Goal: Find contact information: Find contact information

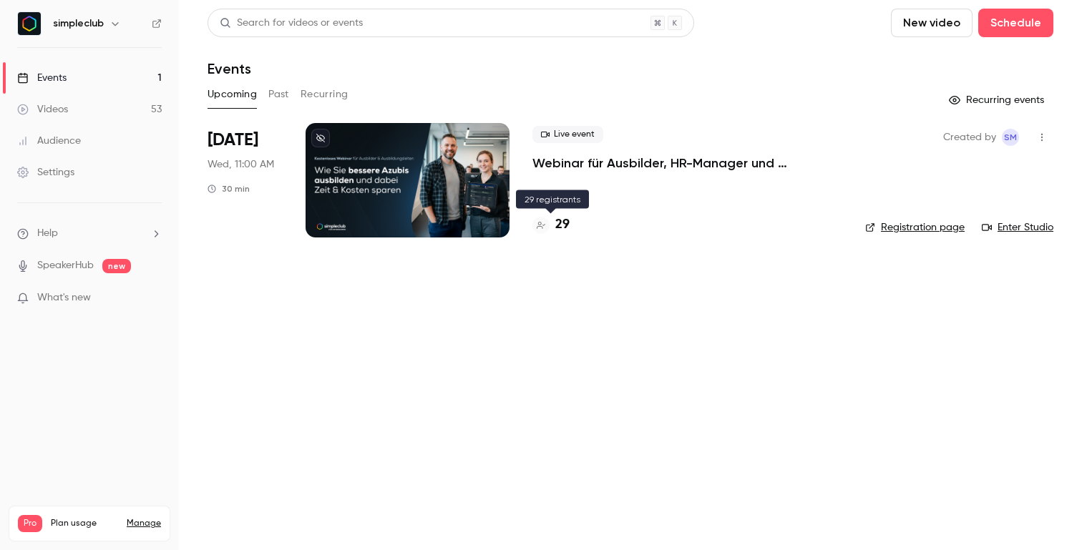
click at [560, 224] on h4 "29" at bounding box center [562, 224] width 14 height 19
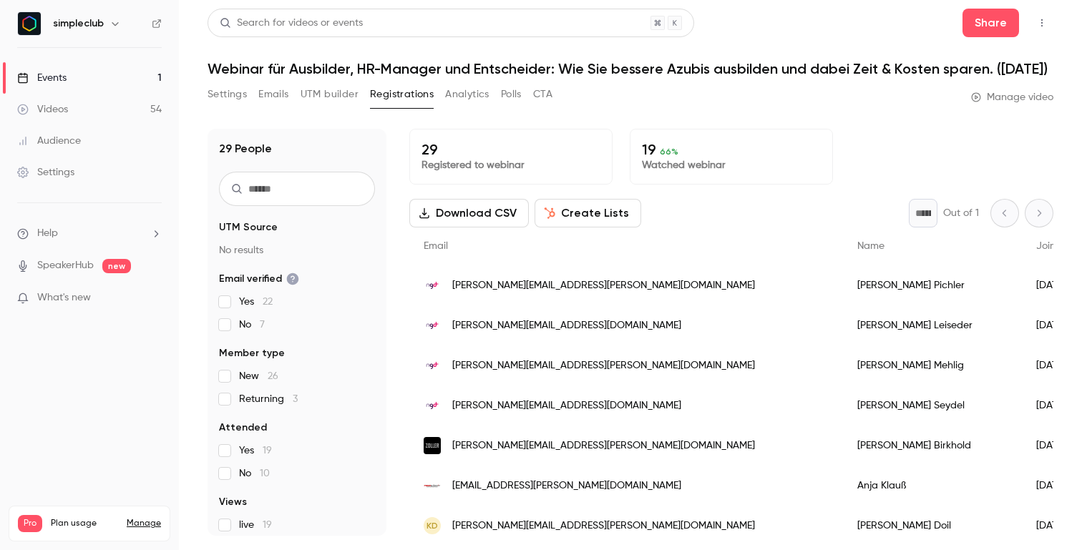
click at [289, 206] on input "text" at bounding box center [297, 189] width 156 height 34
type input "*****"
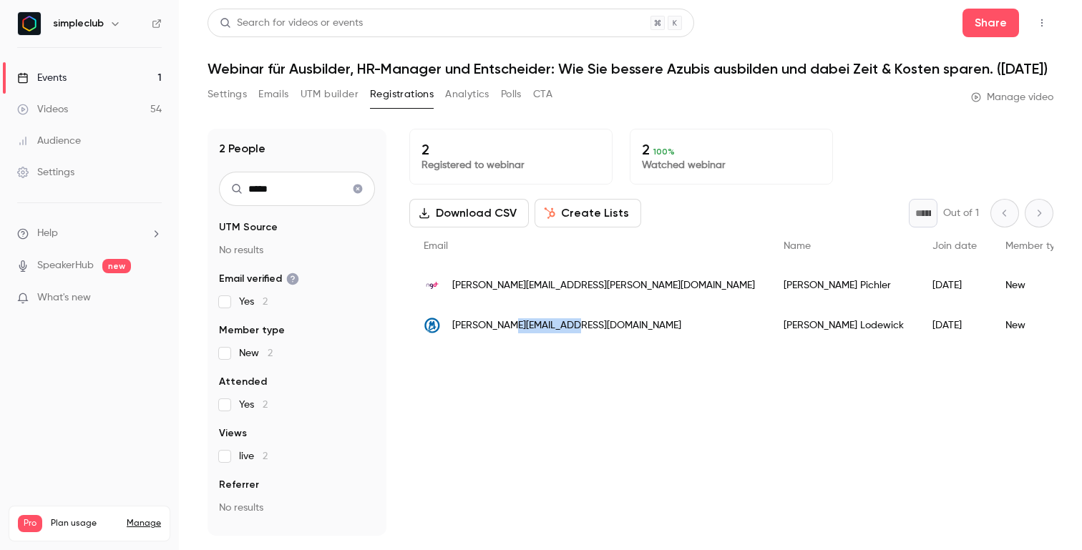
drag, startPoint x: 507, startPoint y: 343, endPoint x: 576, endPoint y: 343, distance: 69.4
click at [576, 343] on div "[PERSON_NAME][EMAIL_ADDRESS][DOMAIN_NAME]" at bounding box center [589, 326] width 360 height 40
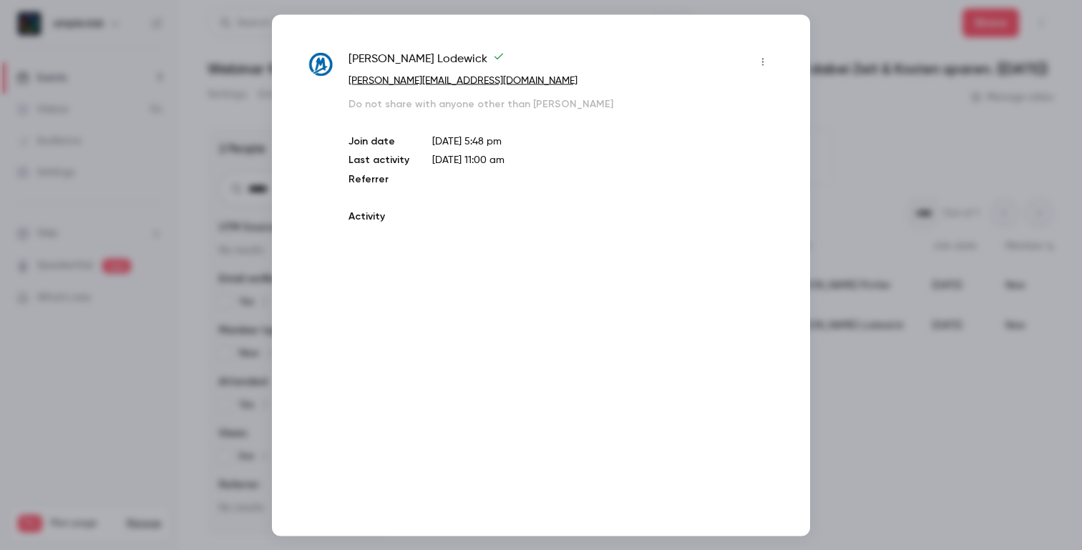
copy span "muehlhoff.de"
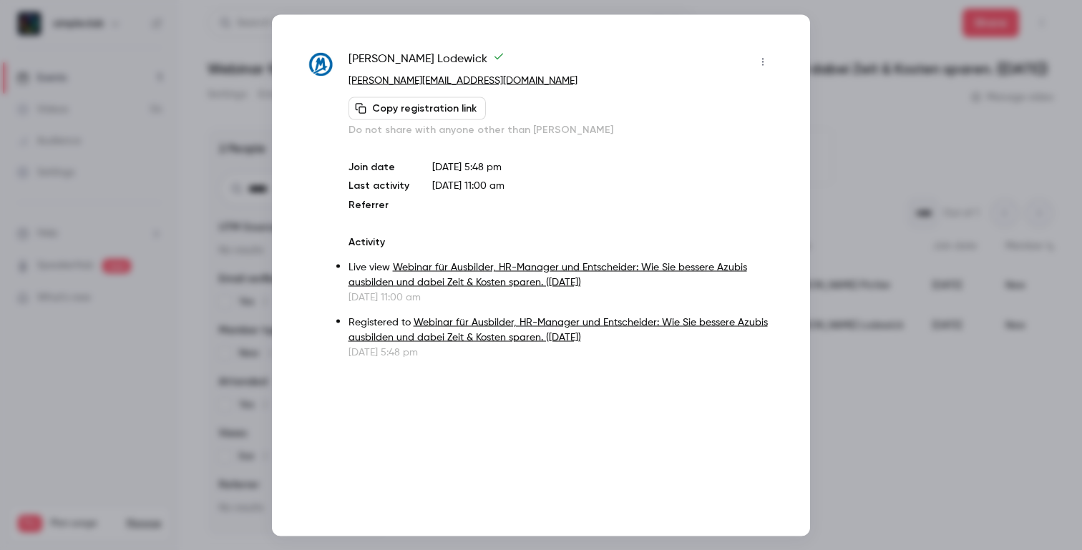
click at [218, 72] on div at bounding box center [541, 275] width 1082 height 550
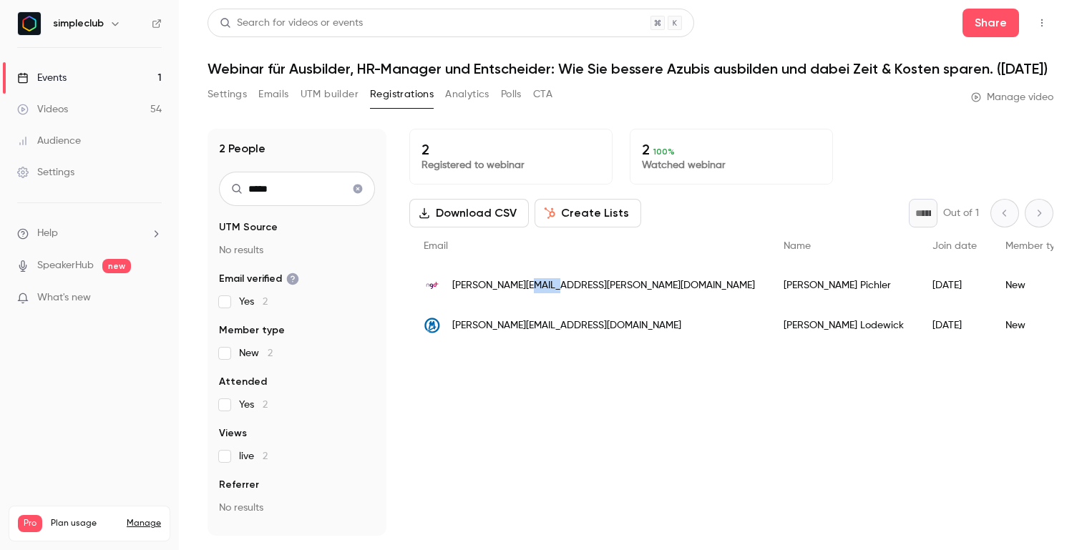
drag, startPoint x: 520, startPoint y: 303, endPoint x: 557, endPoint y: 303, distance: 37.2
click at [557, 293] on span "[PERSON_NAME][EMAIL_ADDRESS][PERSON_NAME][DOMAIN_NAME]" at bounding box center [603, 285] width 303 height 15
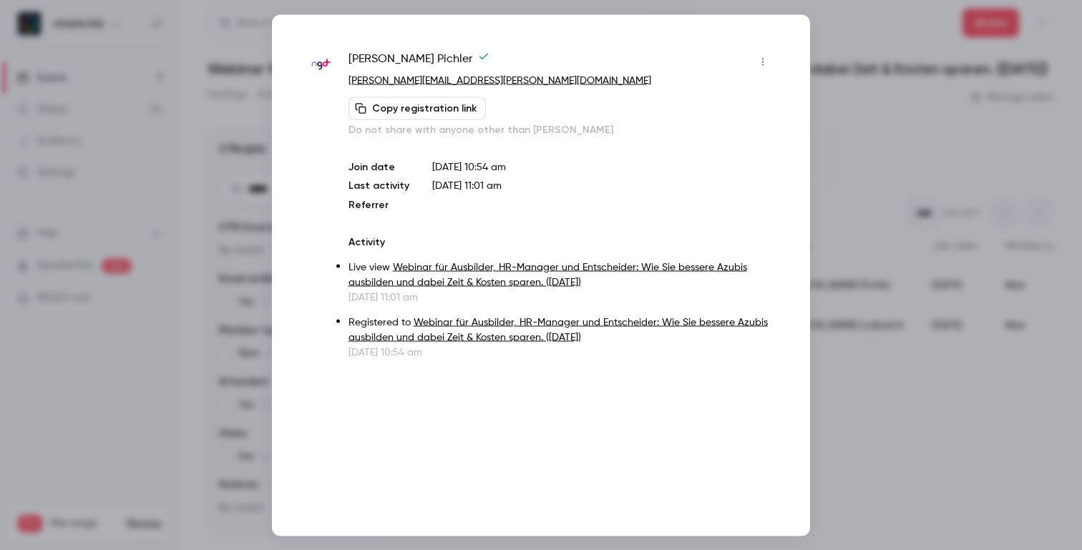
click at [850, 307] on div at bounding box center [541, 275] width 1082 height 550
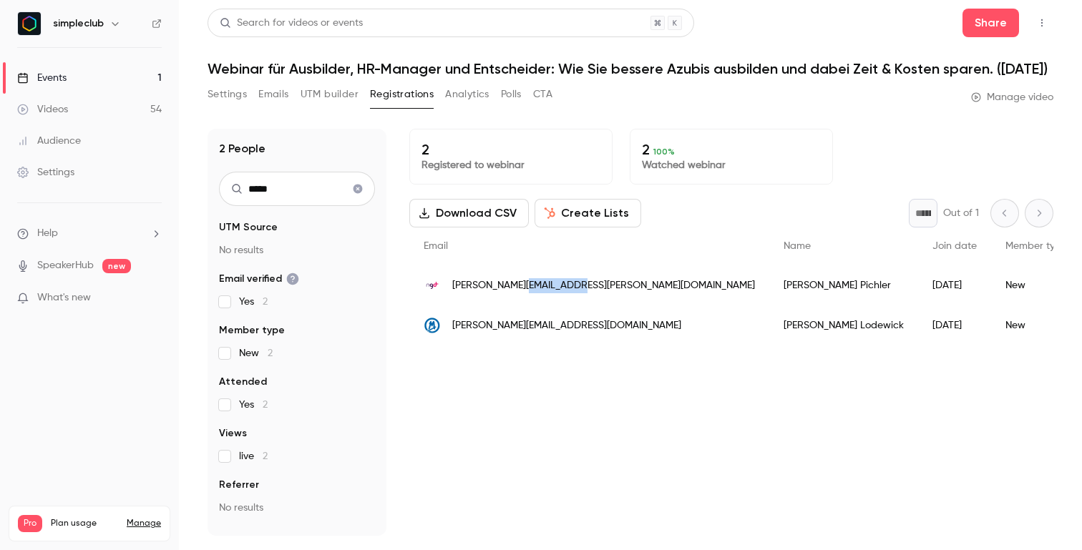
drag, startPoint x: 517, startPoint y: 304, endPoint x: 573, endPoint y: 304, distance: 56.5
click at [573, 293] on span "[PERSON_NAME][EMAIL_ADDRESS][PERSON_NAME][DOMAIN_NAME]" at bounding box center [603, 285] width 303 height 15
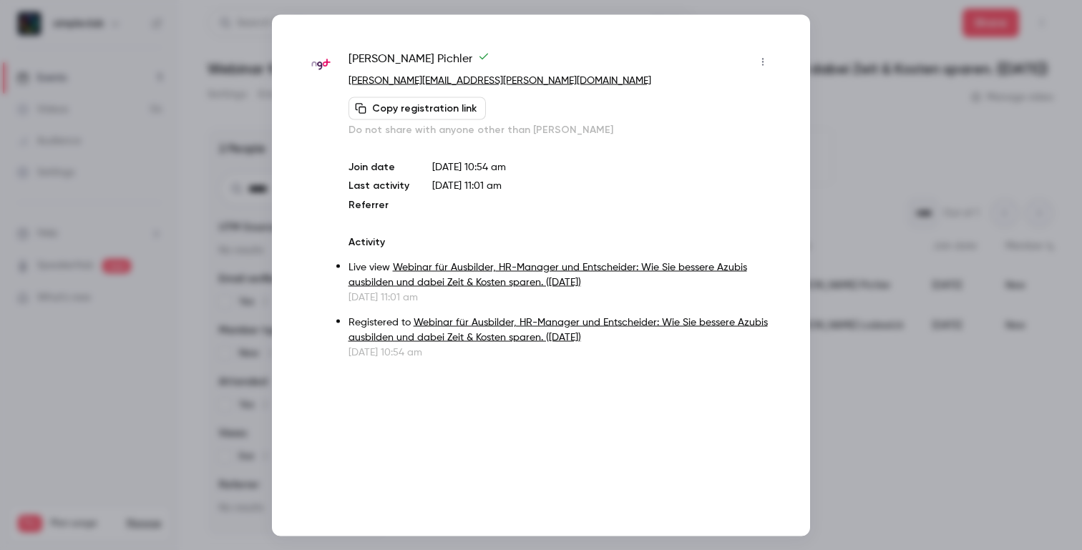
copy span "bbw-nms.de"
drag, startPoint x: 474, startPoint y: 82, endPoint x: 414, endPoint y: 83, distance: 60.1
click at [414, 83] on p "[PERSON_NAME][EMAIL_ADDRESS][PERSON_NAME][DOMAIN_NAME]" at bounding box center [561, 80] width 426 height 15
copy link "bbw-nms.de"
click at [922, 50] on div at bounding box center [541, 275] width 1082 height 550
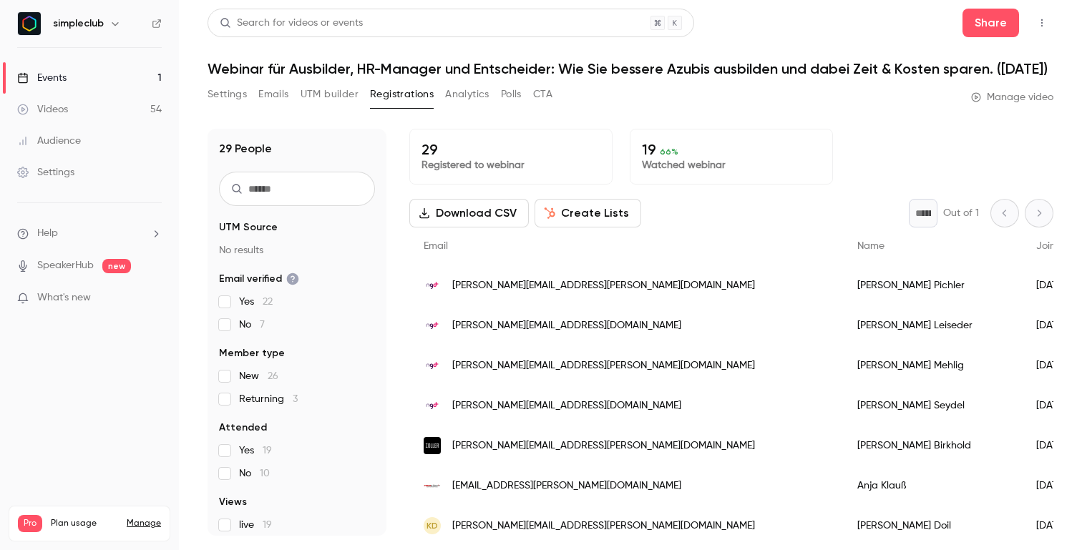
click at [533, 106] on div "Settings Emails UTM builder Registrations Analytics Polls CTA" at bounding box center [380, 94] width 345 height 23
click at [541, 106] on button "CTA" at bounding box center [542, 94] width 19 height 23
